Goal: Check status: Check status

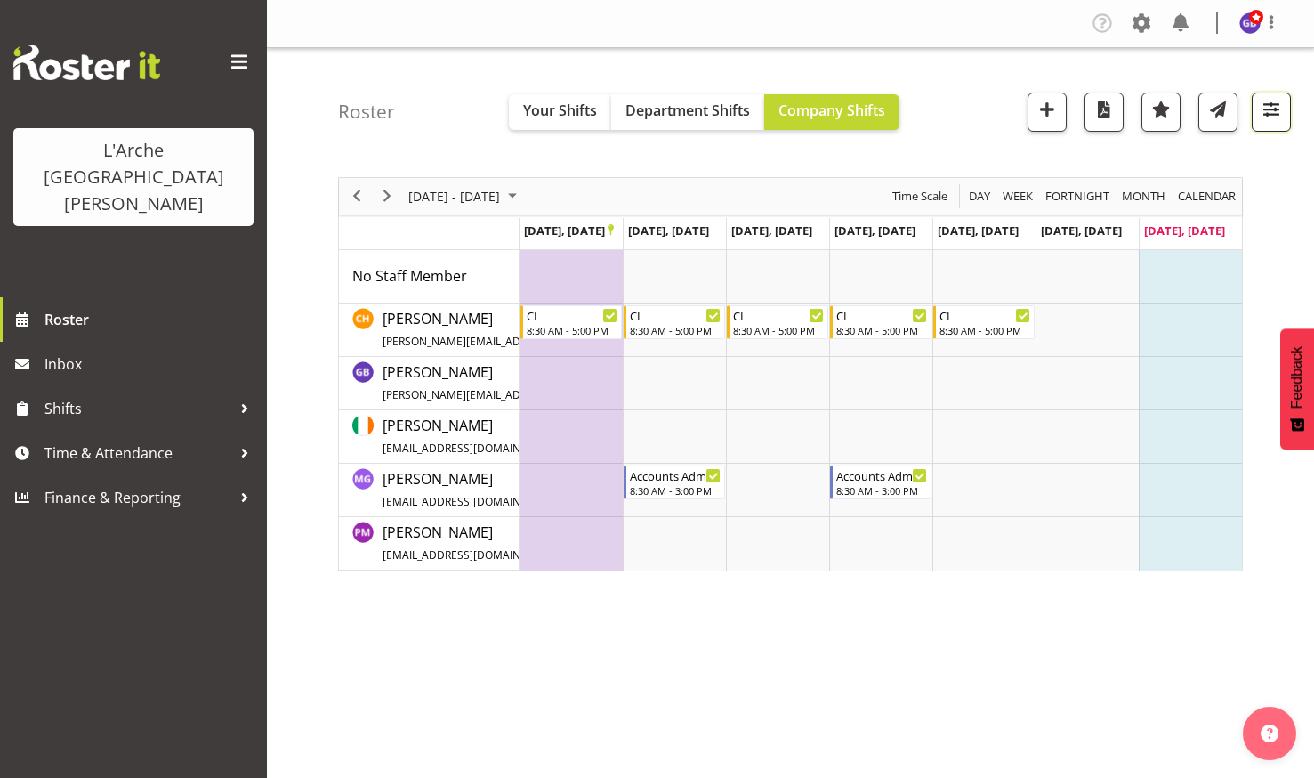
click at [1269, 100] on span "button" at bounding box center [1271, 109] width 23 height 23
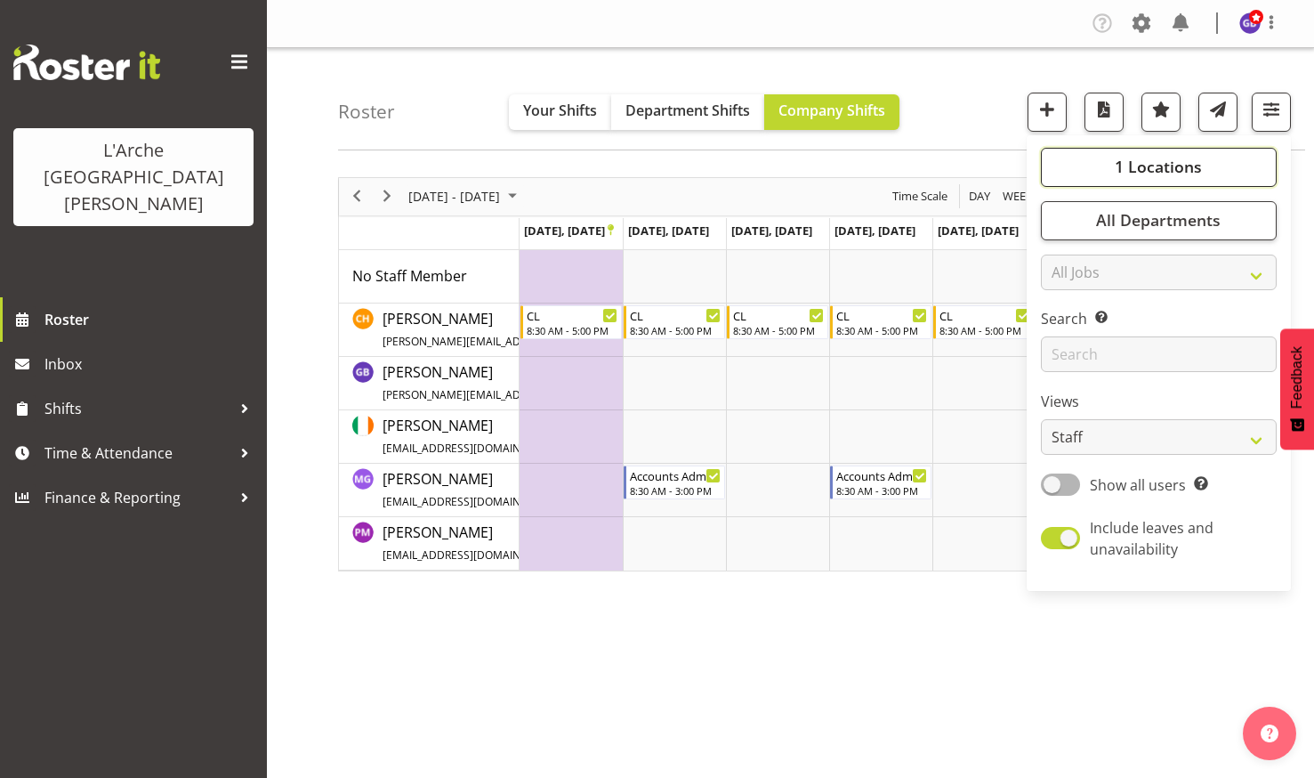
click at [1152, 158] on span "1 Locations" at bounding box center [1158, 166] width 87 height 21
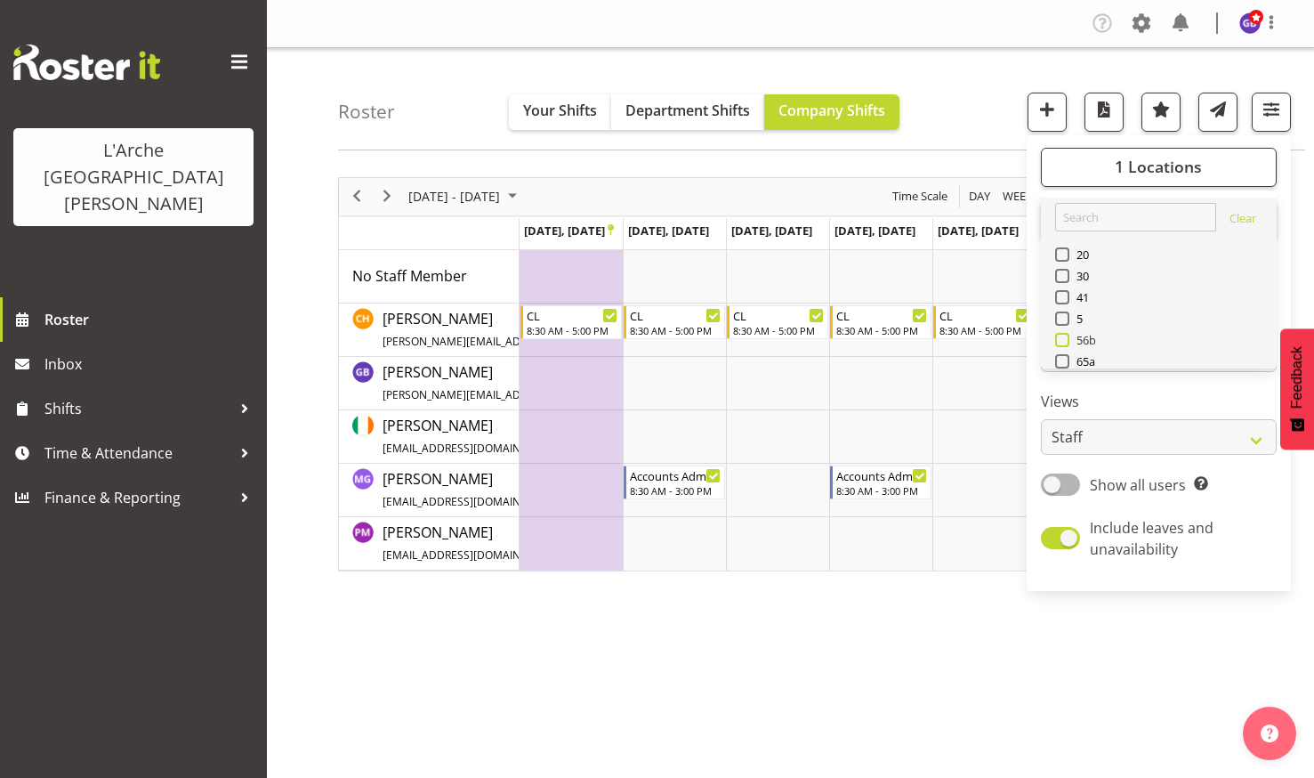
click at [1063, 339] on span at bounding box center [1062, 340] width 14 height 14
click at [1063, 339] on input "56b" at bounding box center [1061, 340] width 12 height 12
checkbox input "true"
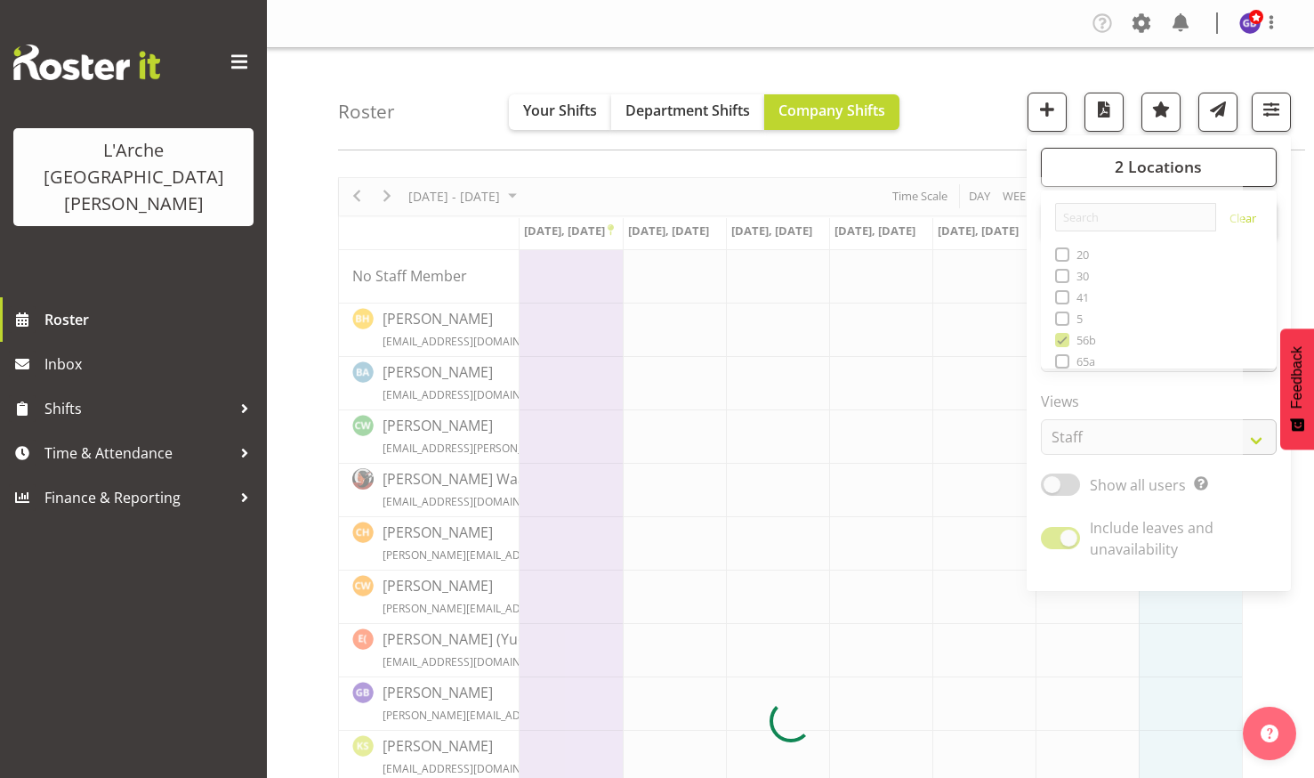
click at [970, 69] on div "Roster Your Shifts Department Shifts Company Shifts 2 Locations Clear 20 30 41 …" at bounding box center [821, 99] width 967 height 102
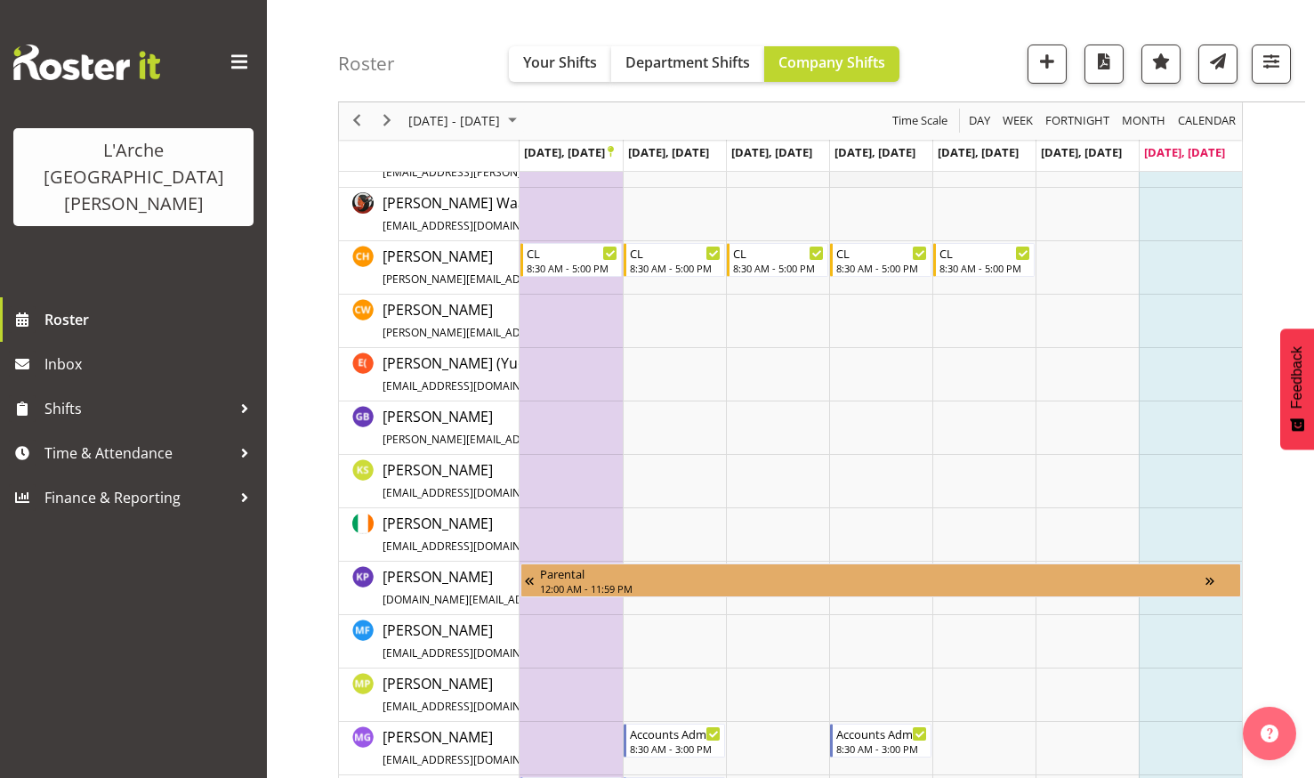
scroll to position [445, 0]
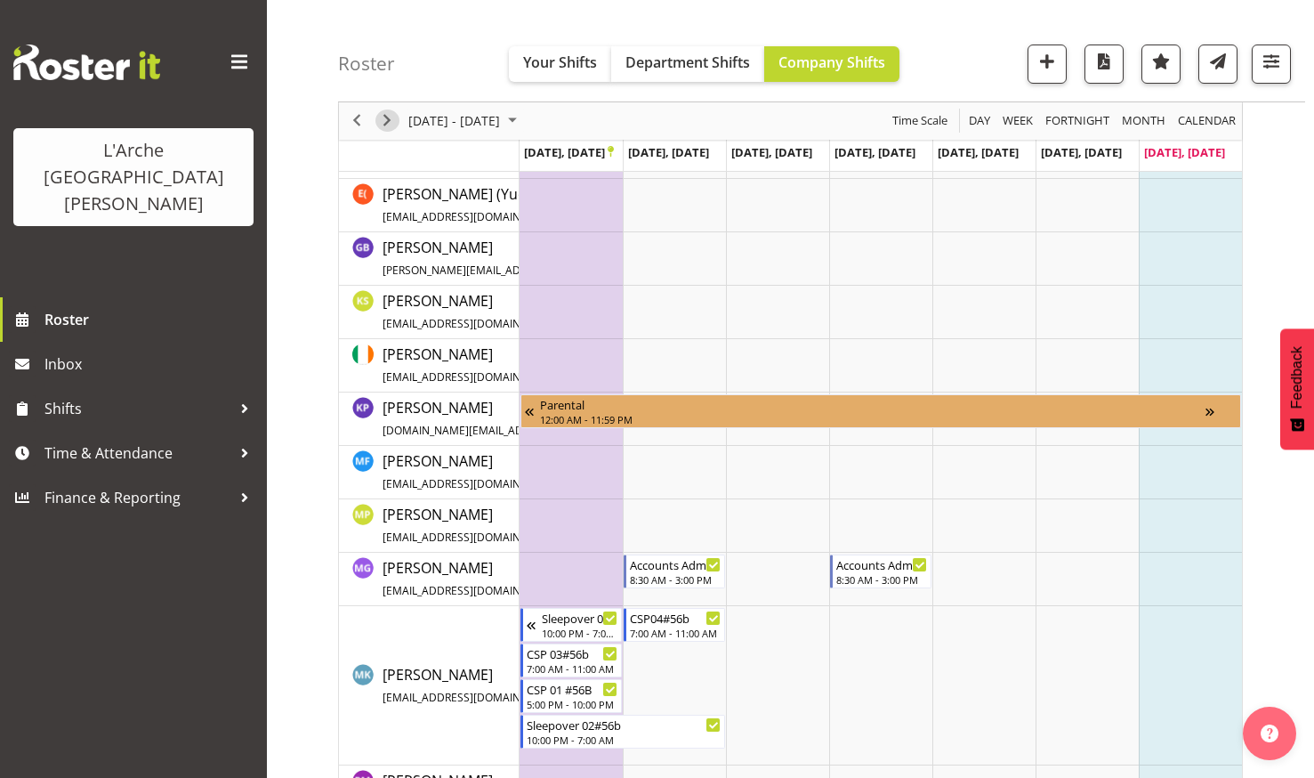
click at [386, 117] on span "Next" at bounding box center [386, 121] width 21 height 22
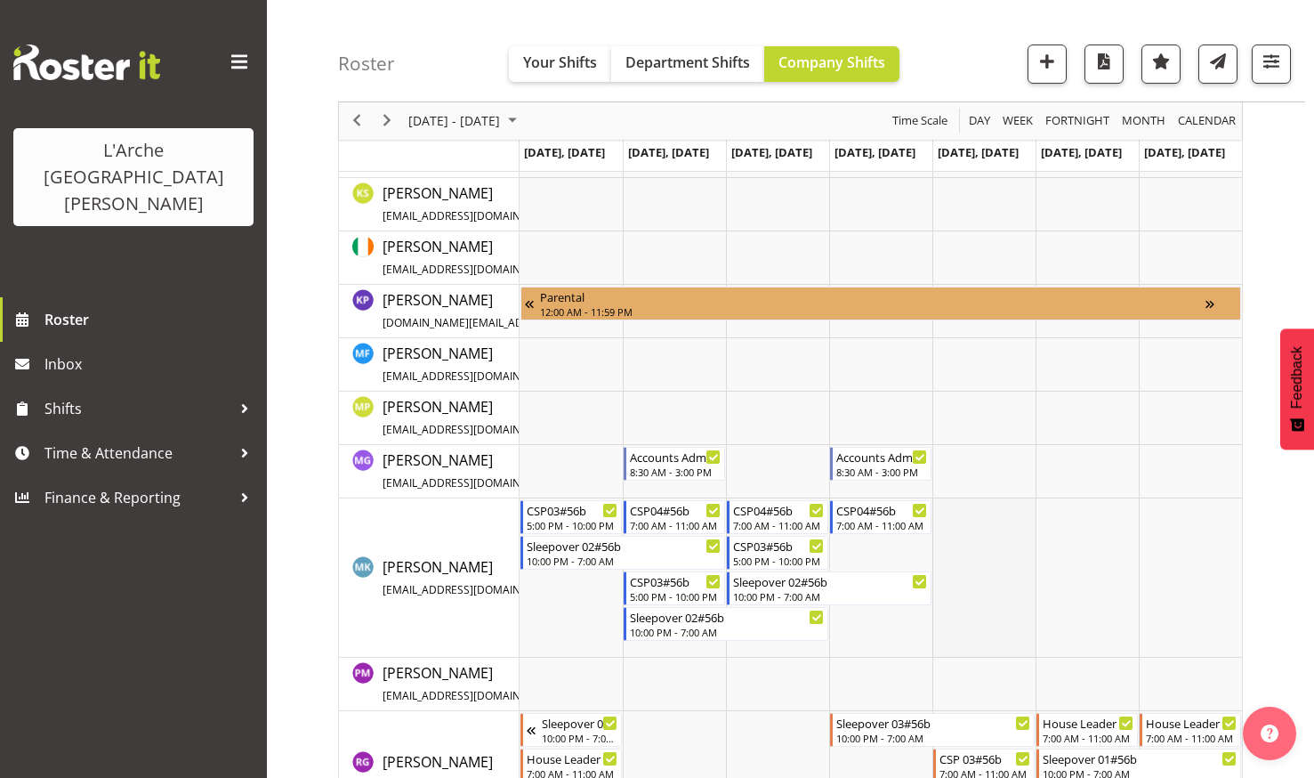
scroll to position [409, 0]
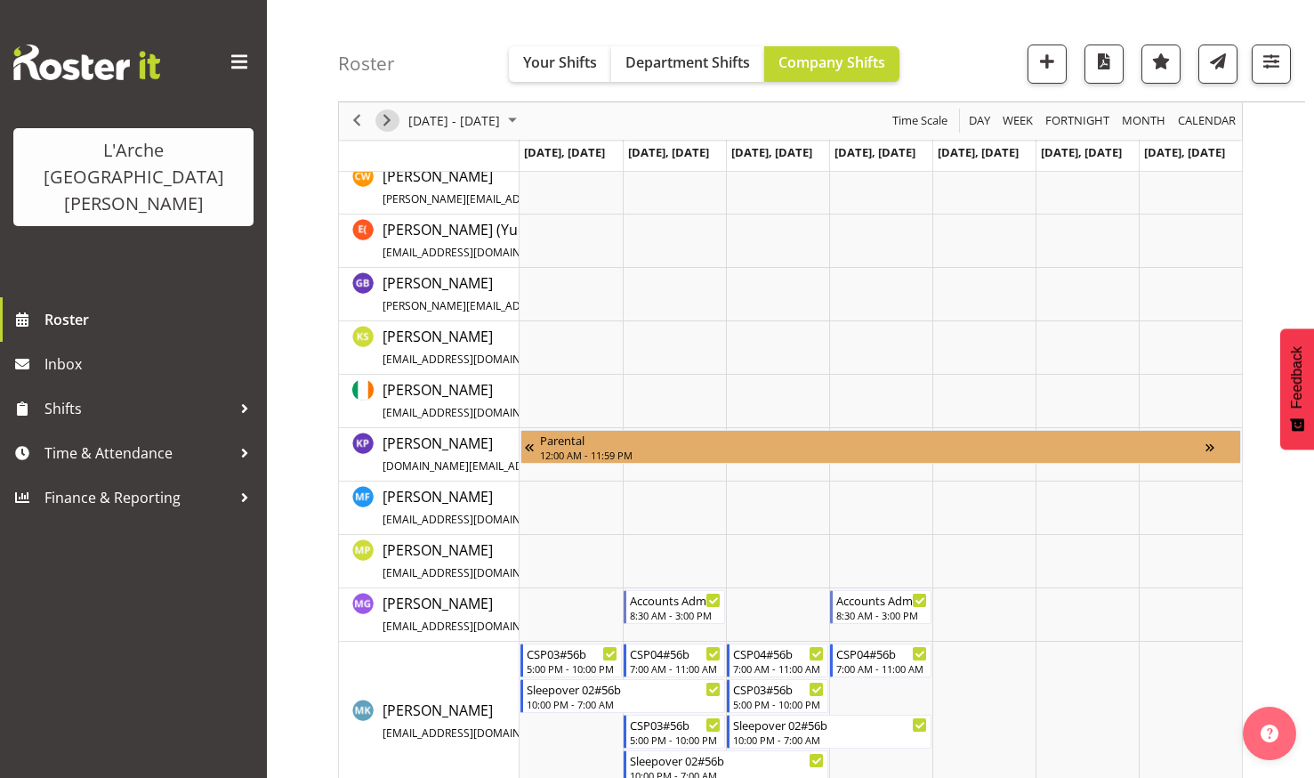
drag, startPoint x: 387, startPoint y: 116, endPoint x: 538, endPoint y: 273, distance: 218.3
click at [388, 116] on span "Next" at bounding box center [386, 121] width 21 height 22
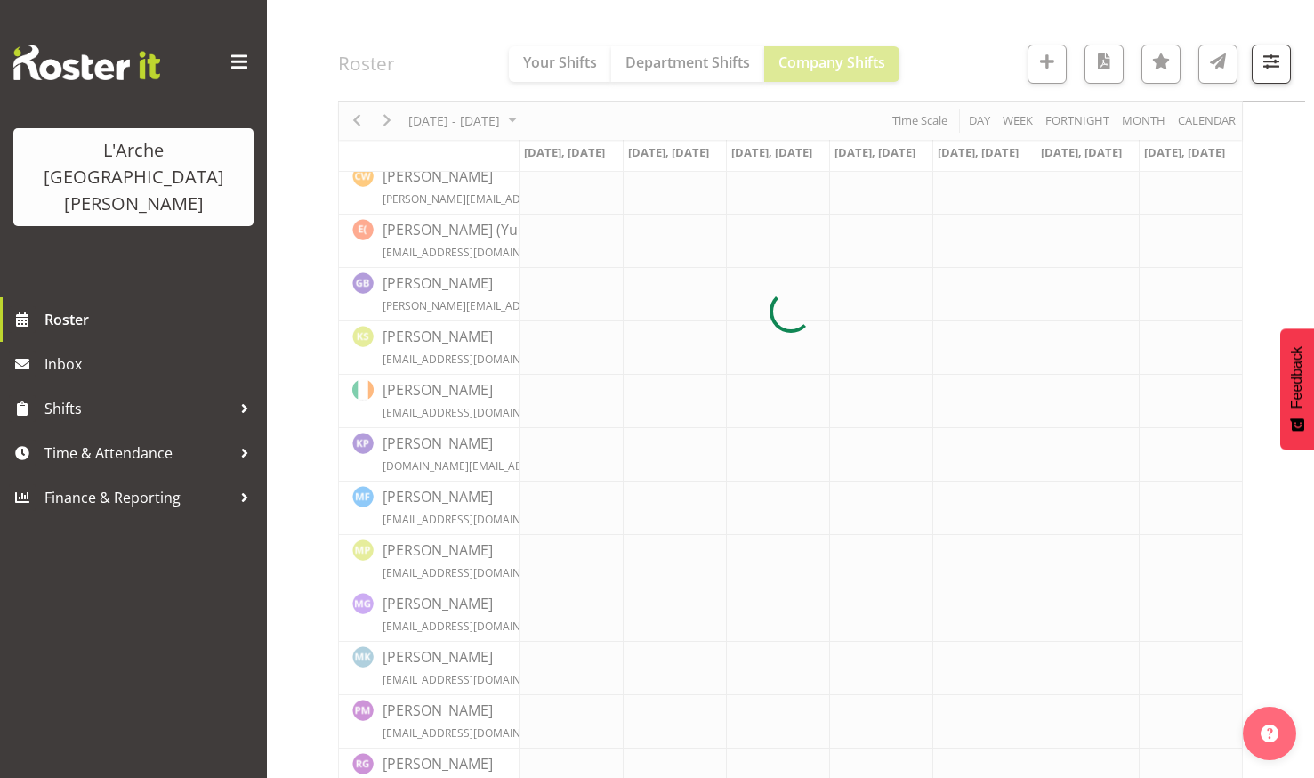
scroll to position [0, 0]
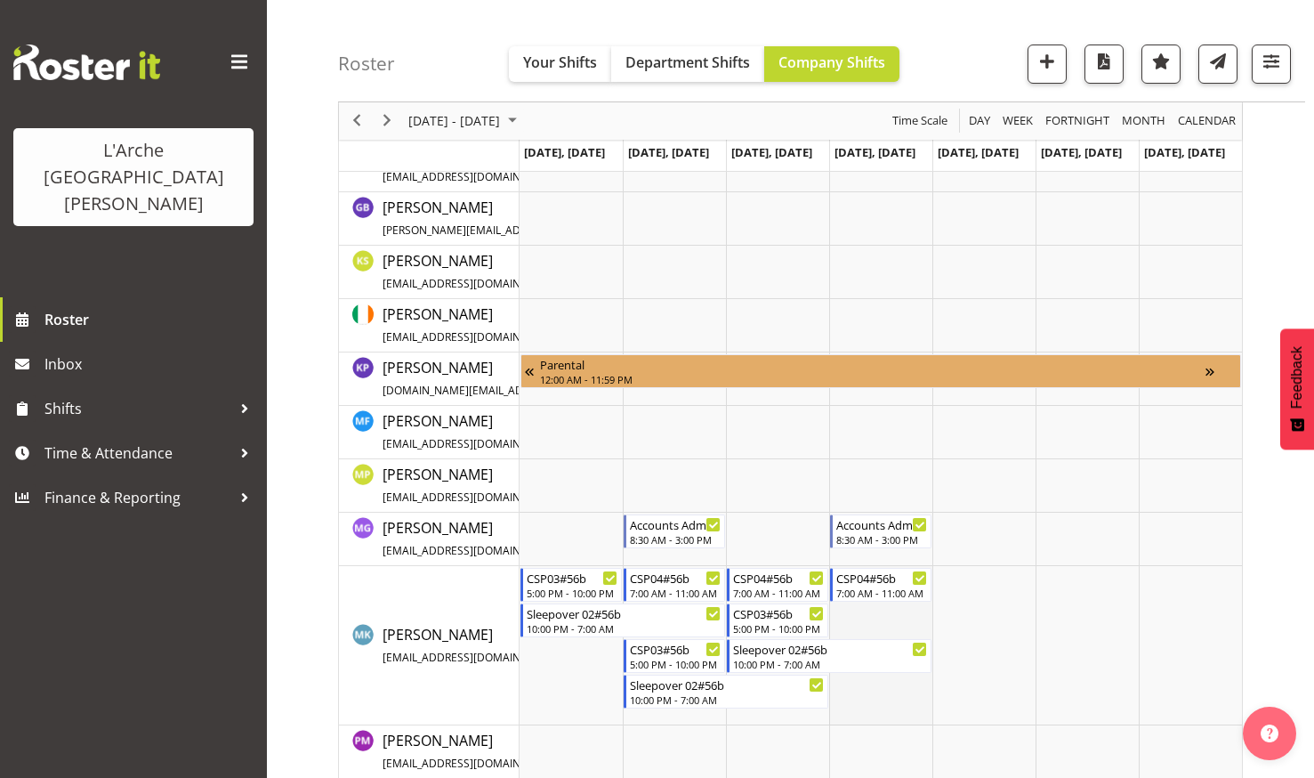
scroll to position [409, 0]
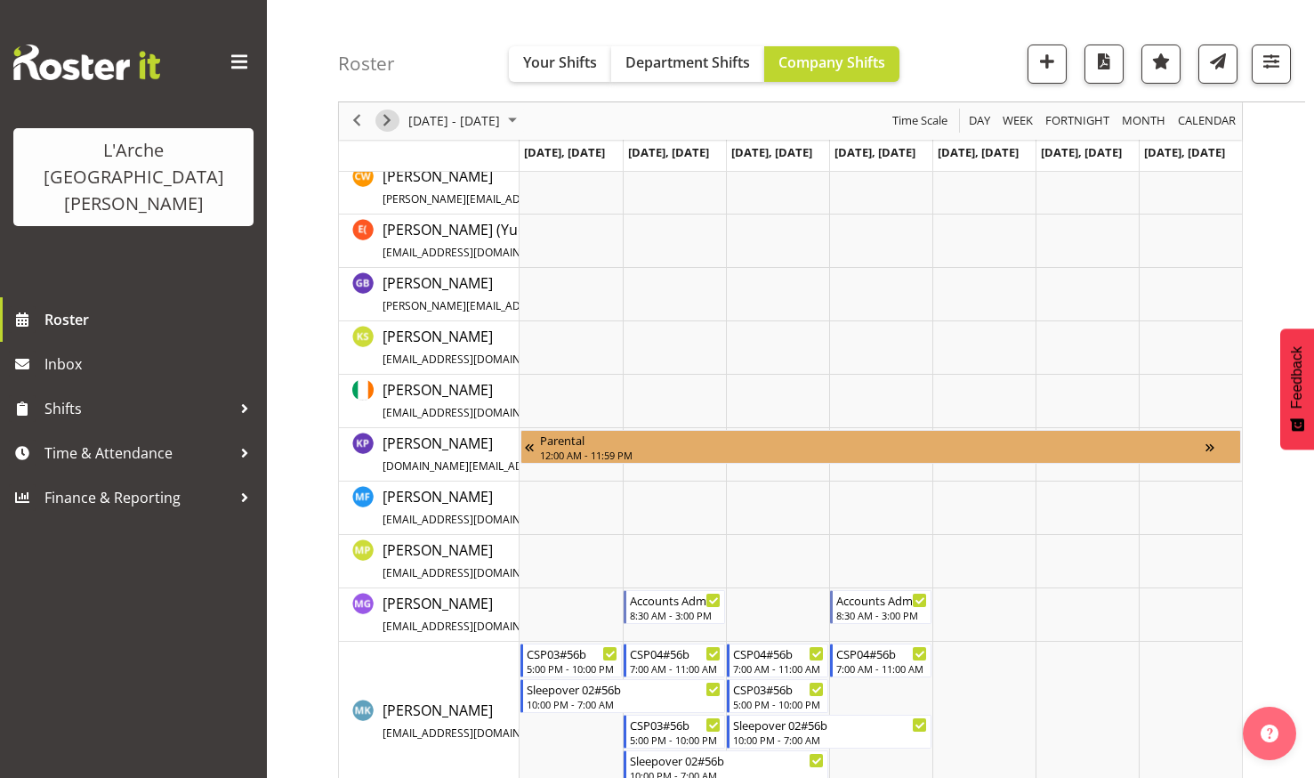
drag, startPoint x: 384, startPoint y: 116, endPoint x: 510, endPoint y: 235, distance: 173.1
click at [383, 115] on span "Next" at bounding box center [386, 121] width 21 height 22
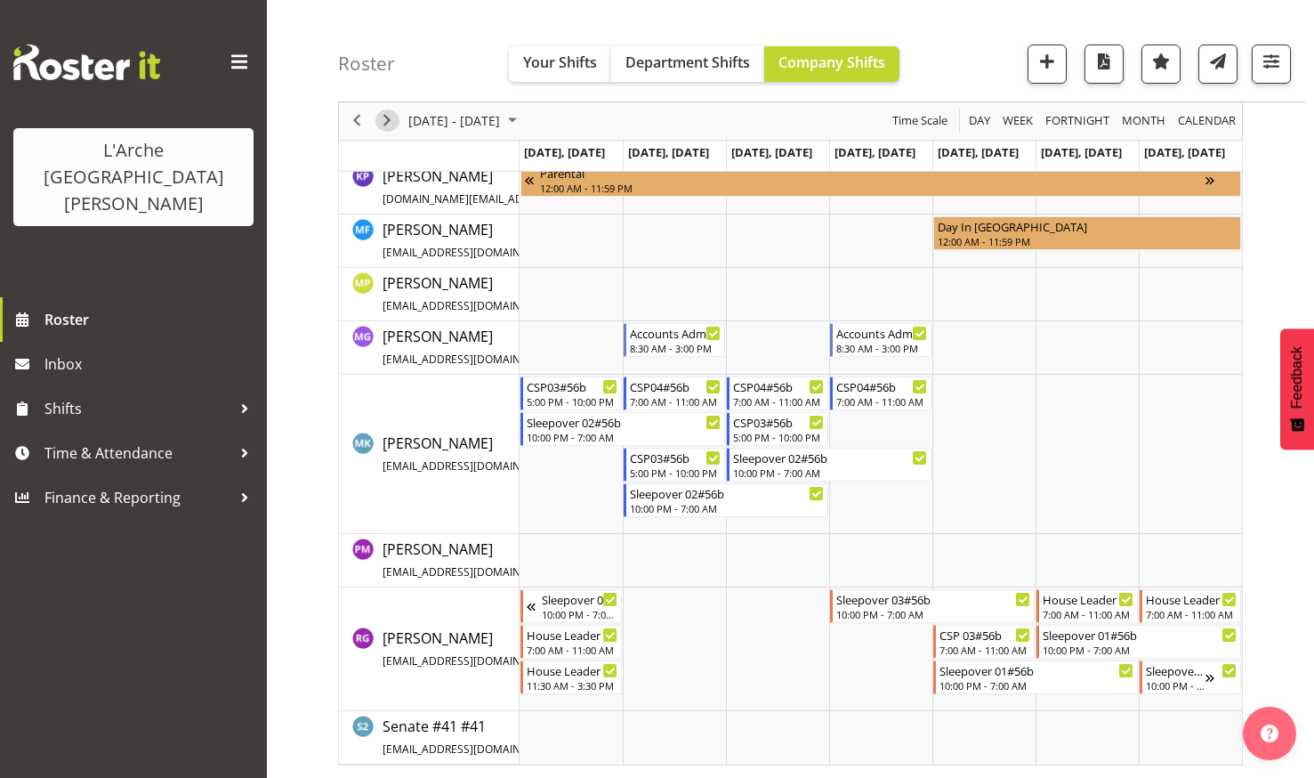
scroll to position [409, 0]
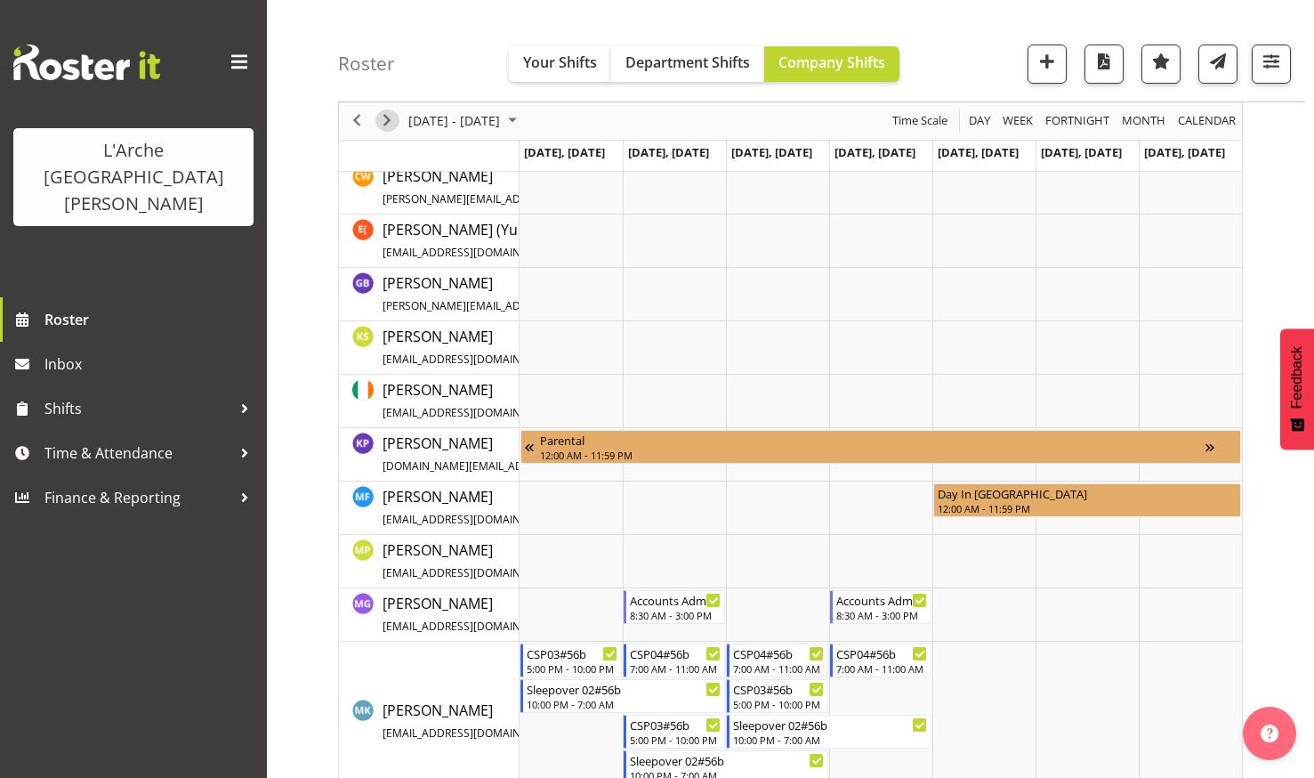
click at [383, 115] on span "Next" at bounding box center [386, 121] width 21 height 22
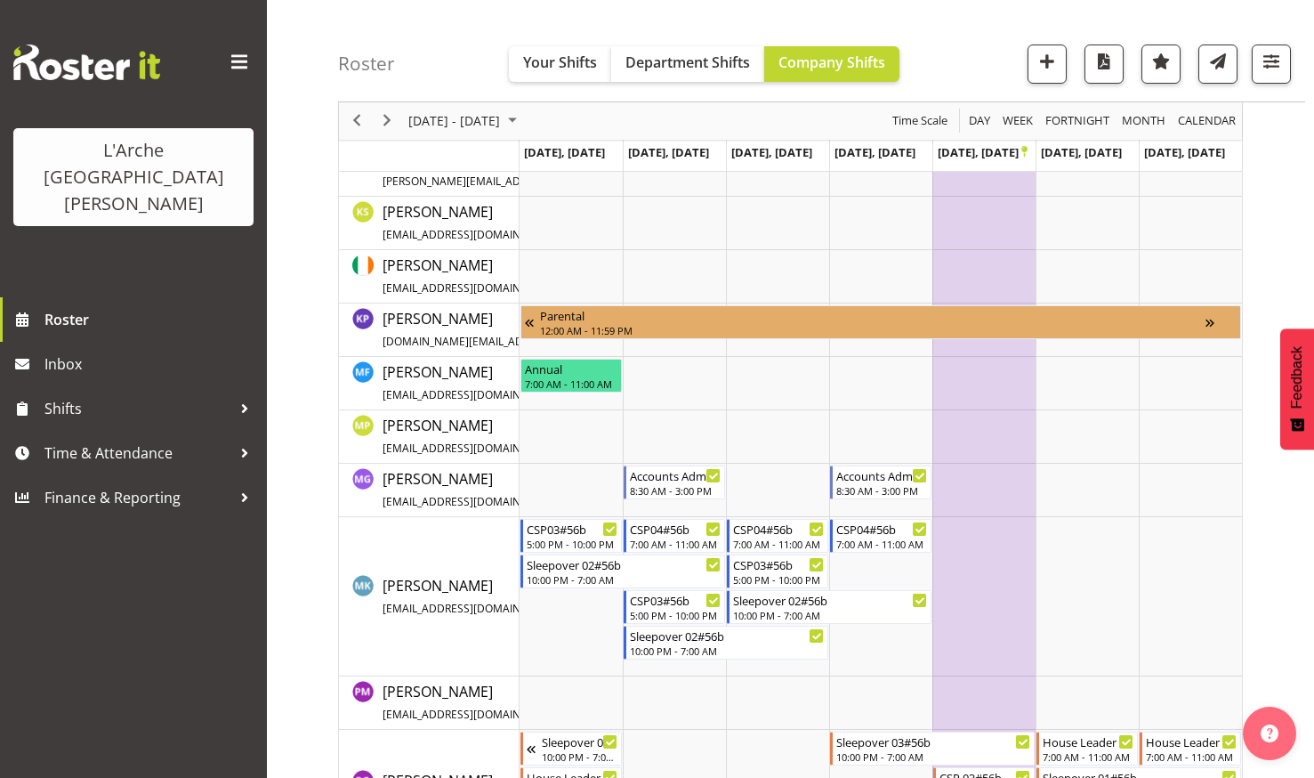
scroll to position [498, 0]
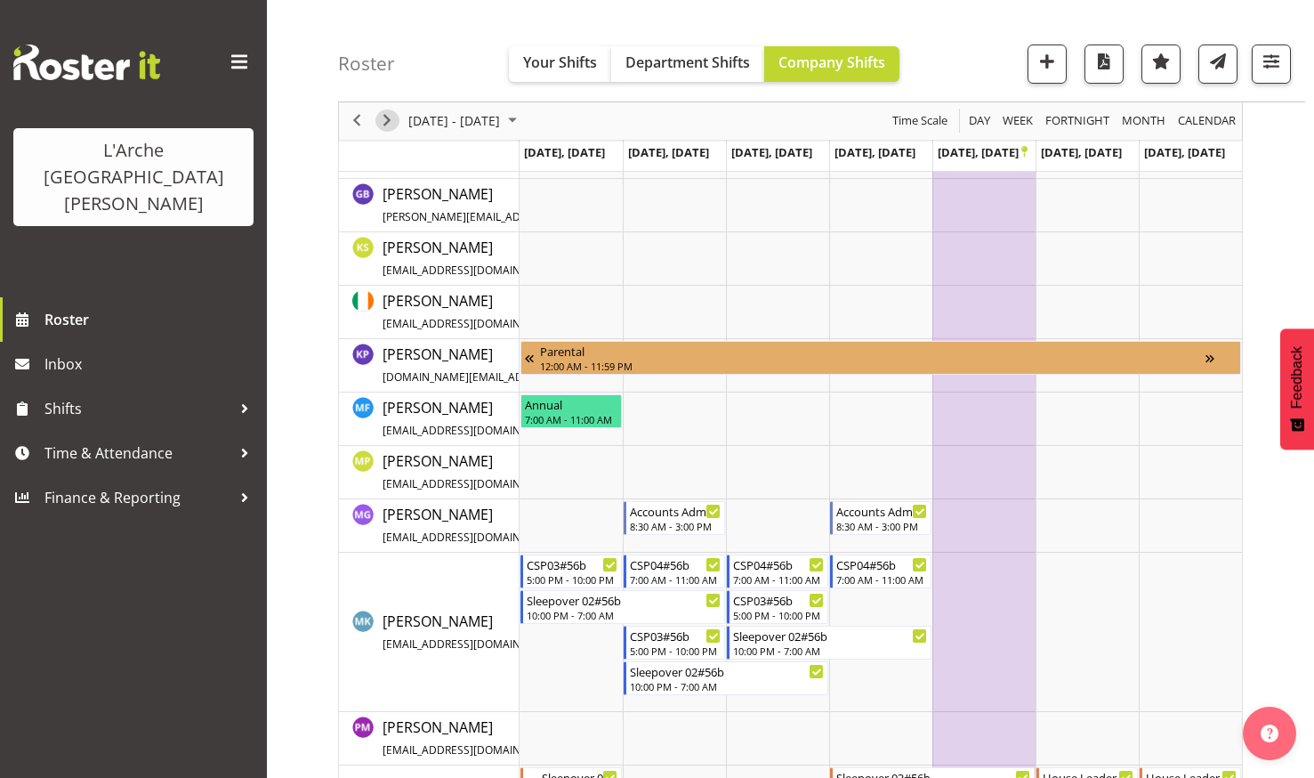
click at [387, 118] on span "Next" at bounding box center [386, 121] width 21 height 22
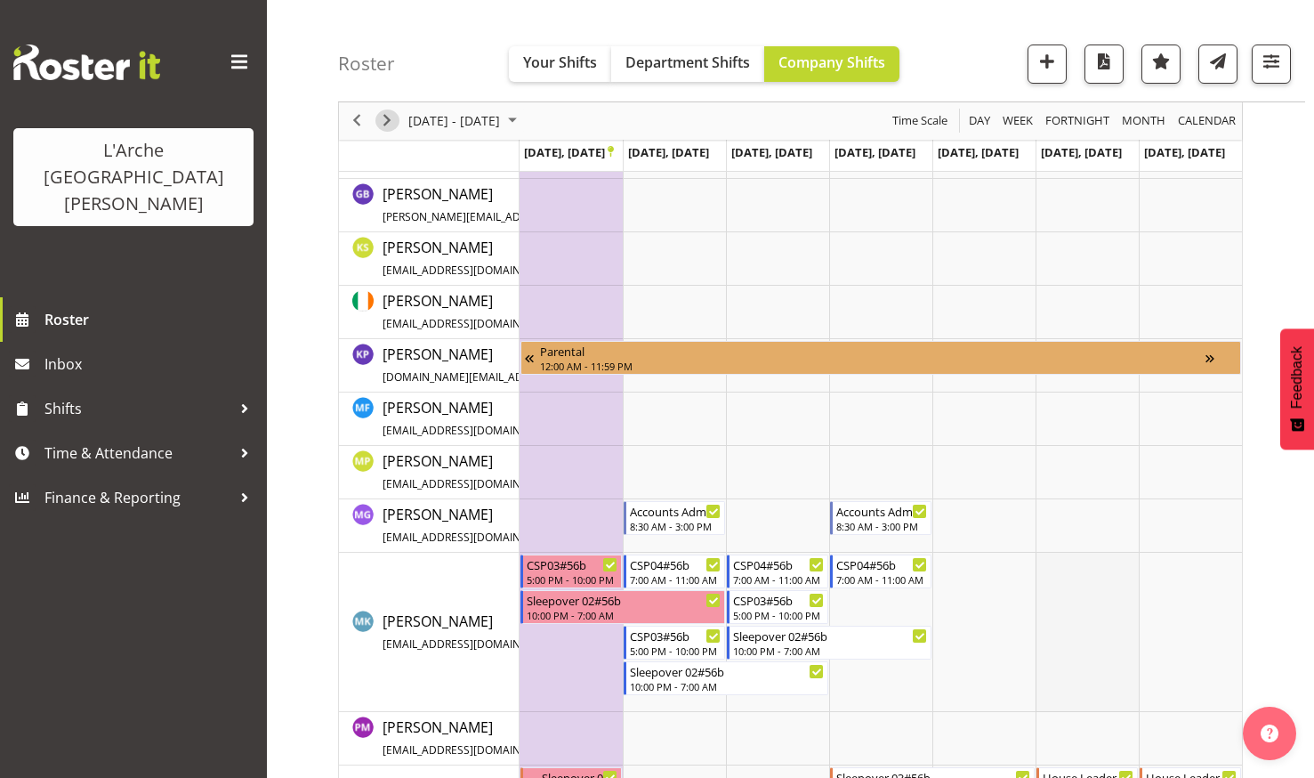
scroll to position [676, 0]
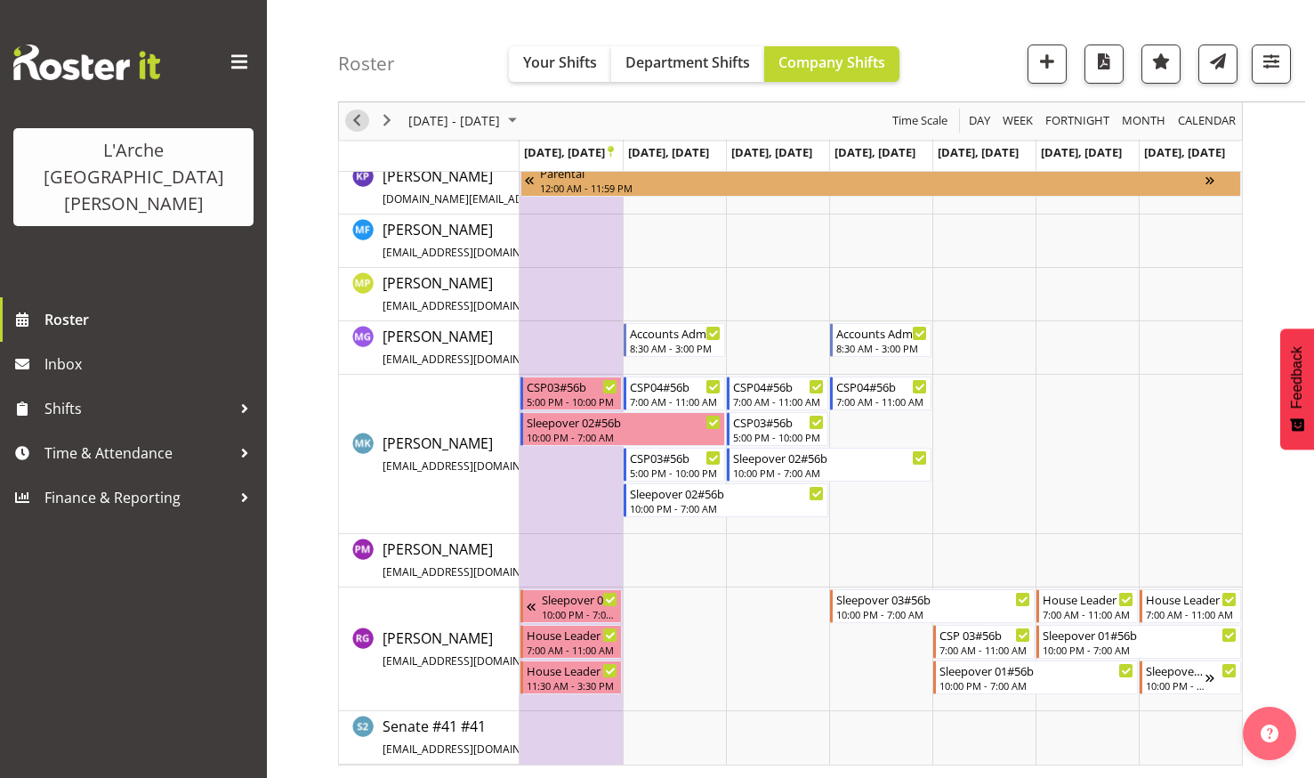
click at [357, 117] on span "Previous" at bounding box center [356, 121] width 21 height 22
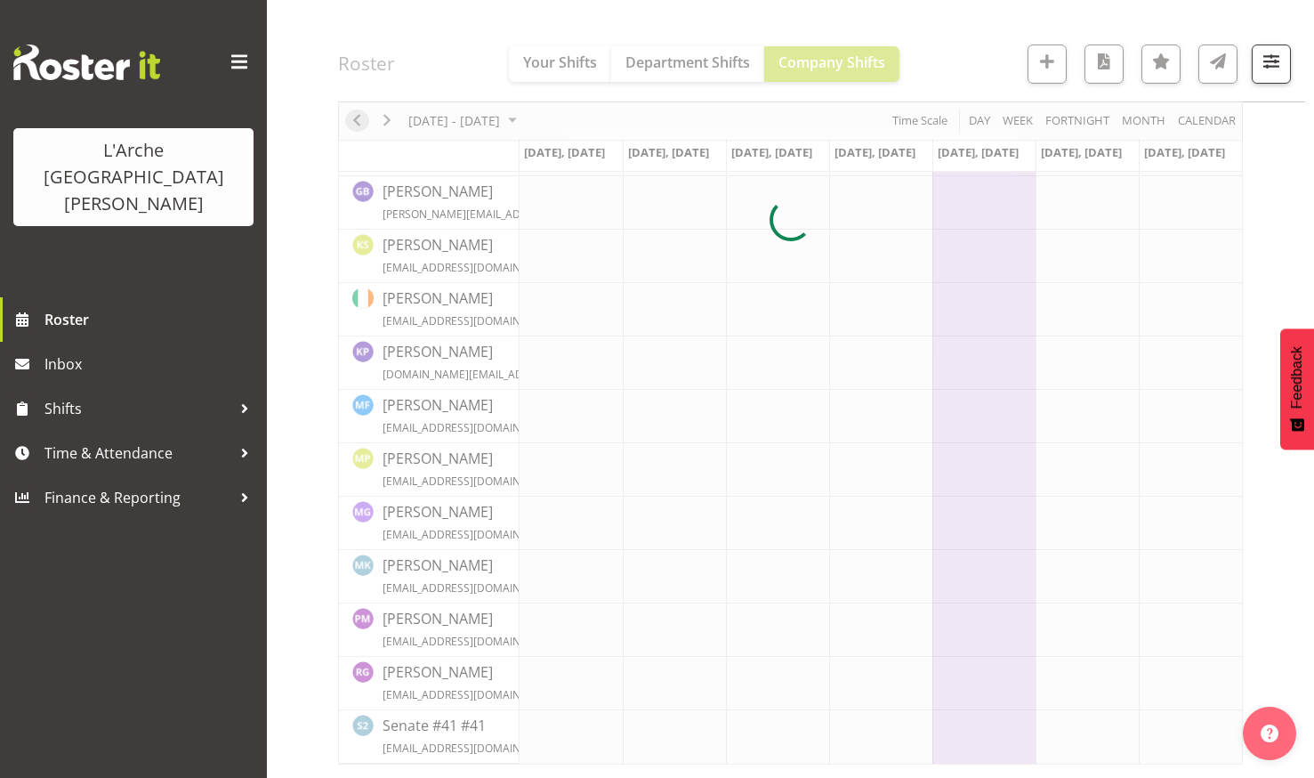
scroll to position [500, 0]
